Goal: Use online tool/utility: Use online tool/utility

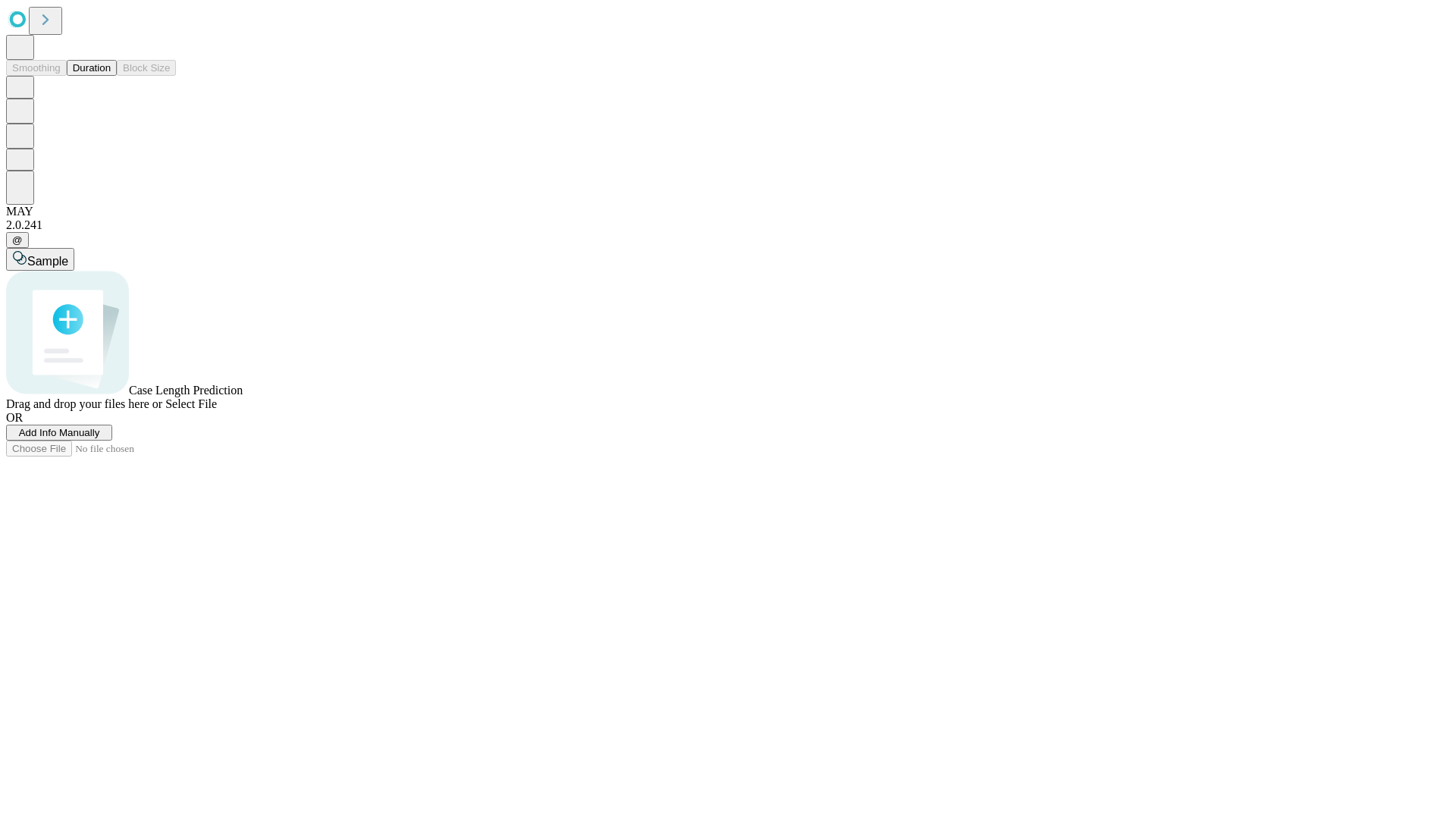
click at [111, 76] on button "Duration" at bounding box center [91, 68] width 50 height 16
click at [217, 410] on span "Select File" at bounding box center [190, 404] width 51 height 13
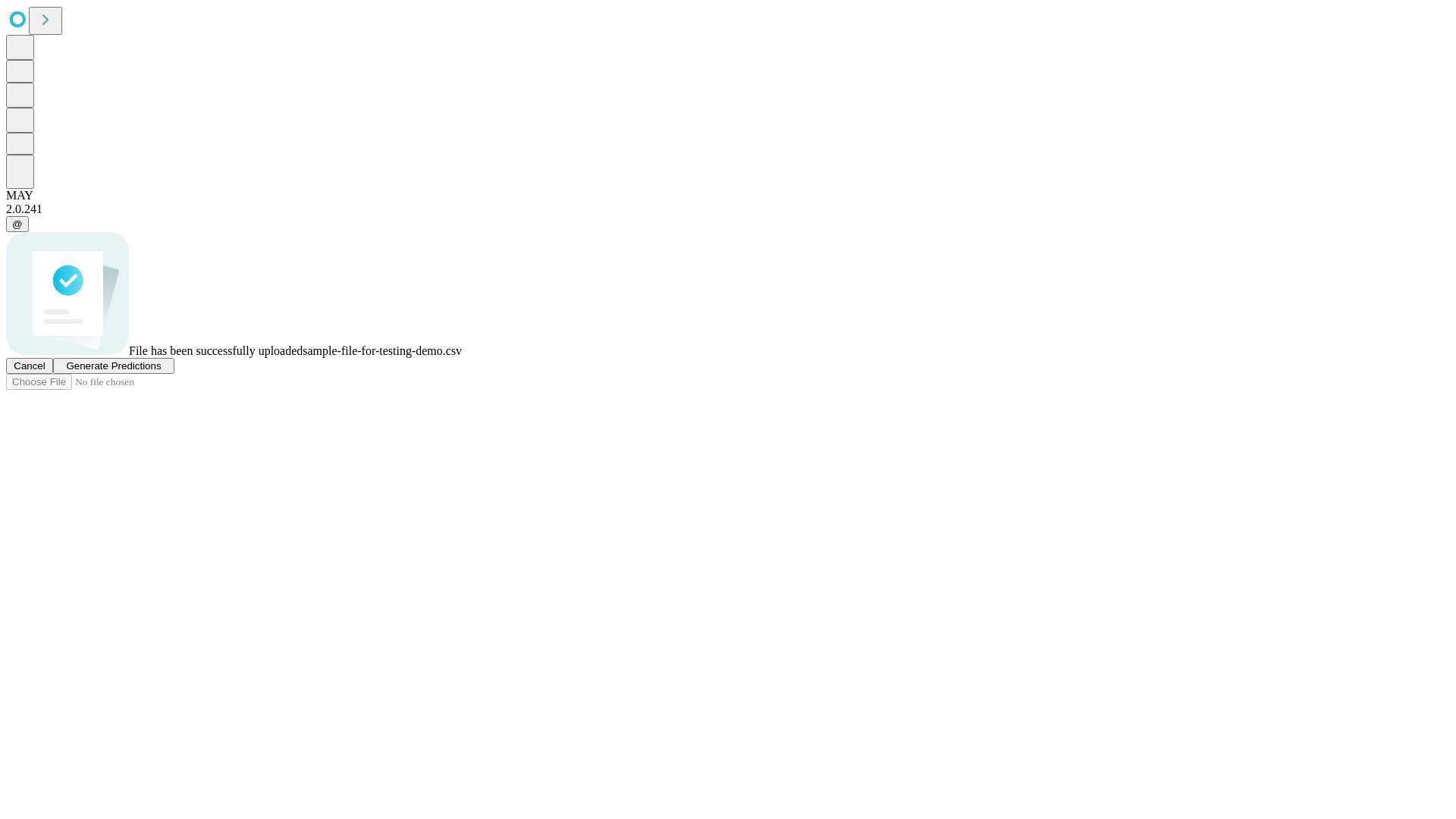
click at [160, 372] on span "Generate Predictions" at bounding box center [113, 366] width 95 height 11
